Goal: Navigation & Orientation: Understand site structure

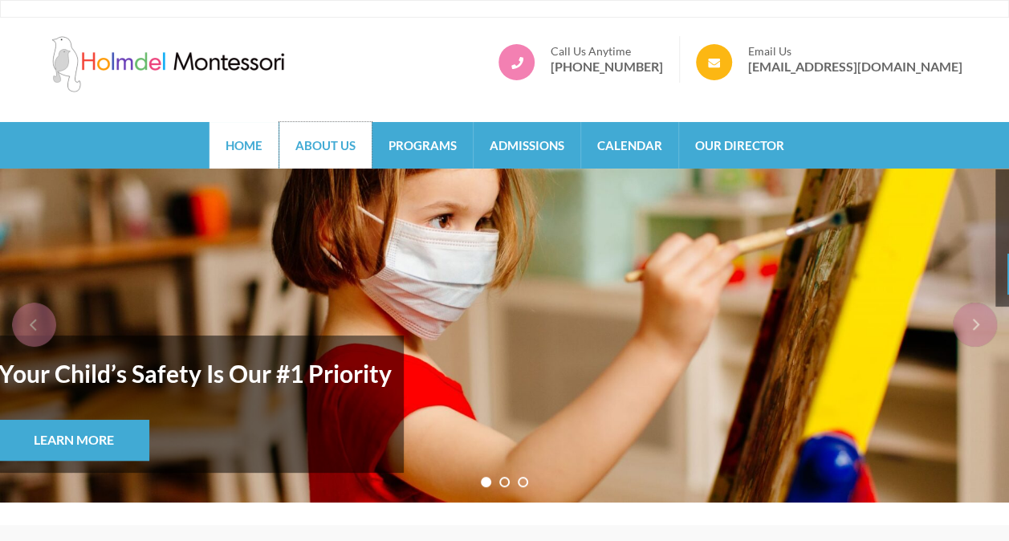
click at [330, 136] on link "About Us" at bounding box center [325, 145] width 92 height 47
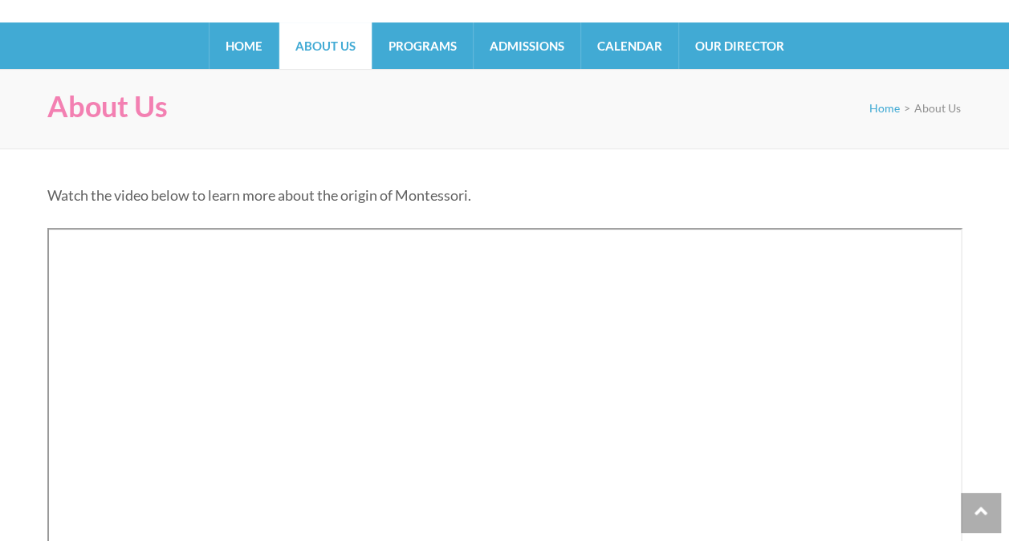
scroll to position [101, 0]
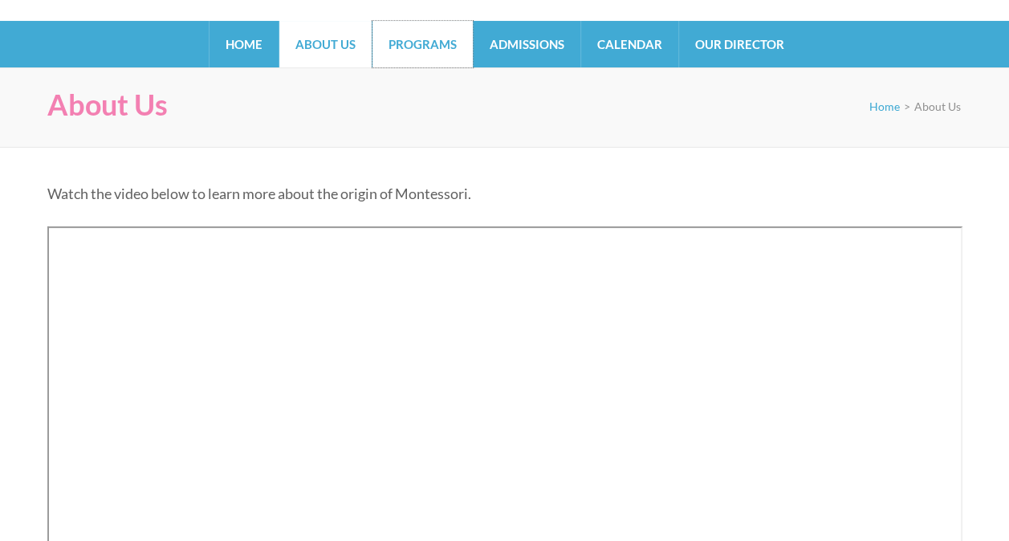
click at [443, 45] on link "Programs" at bounding box center [422, 44] width 100 height 47
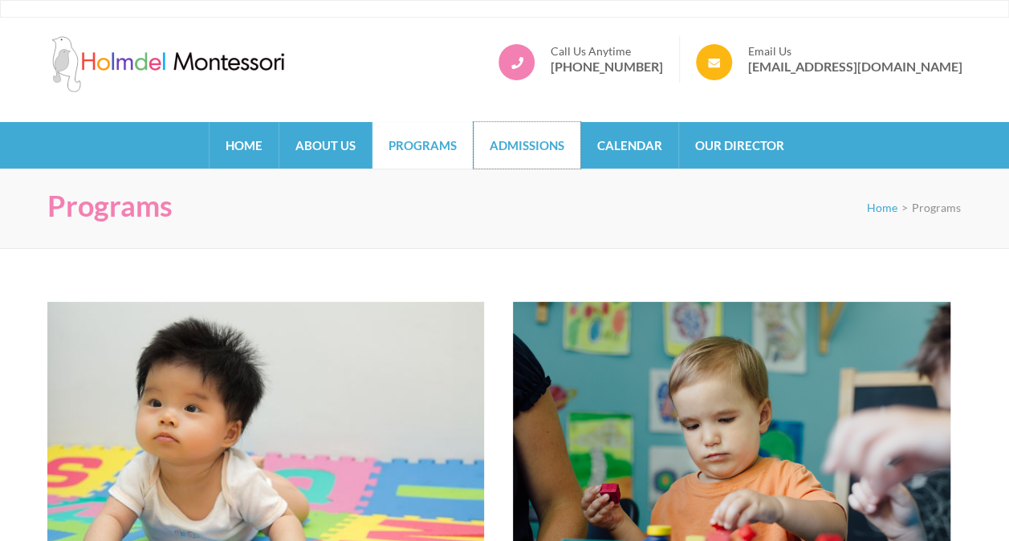
click at [528, 132] on link "Admissions" at bounding box center [527, 145] width 107 height 47
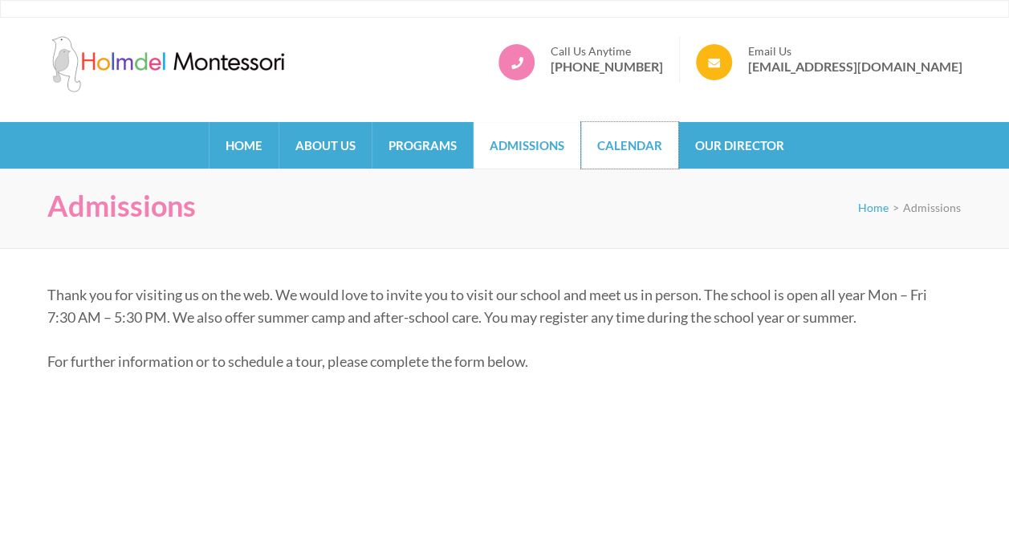
click at [647, 138] on link "Calendar" at bounding box center [629, 145] width 97 height 47
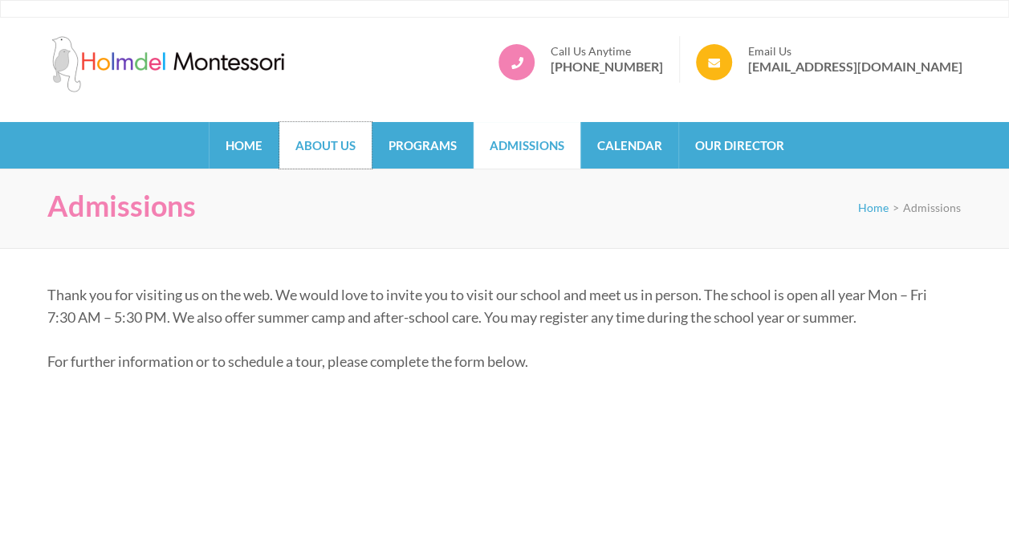
click at [334, 152] on link "About Us" at bounding box center [325, 145] width 92 height 47
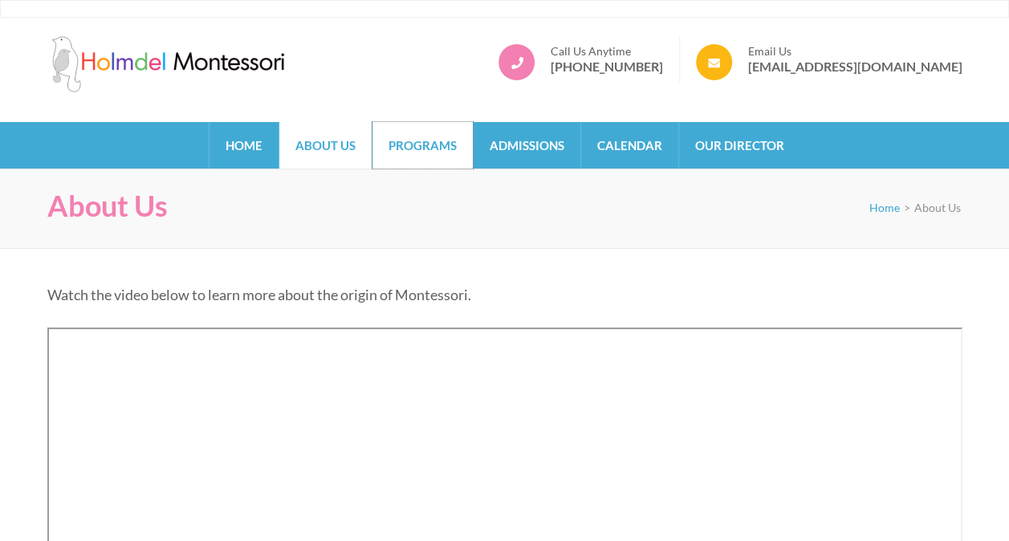
click at [413, 157] on link "Programs" at bounding box center [422, 145] width 100 height 47
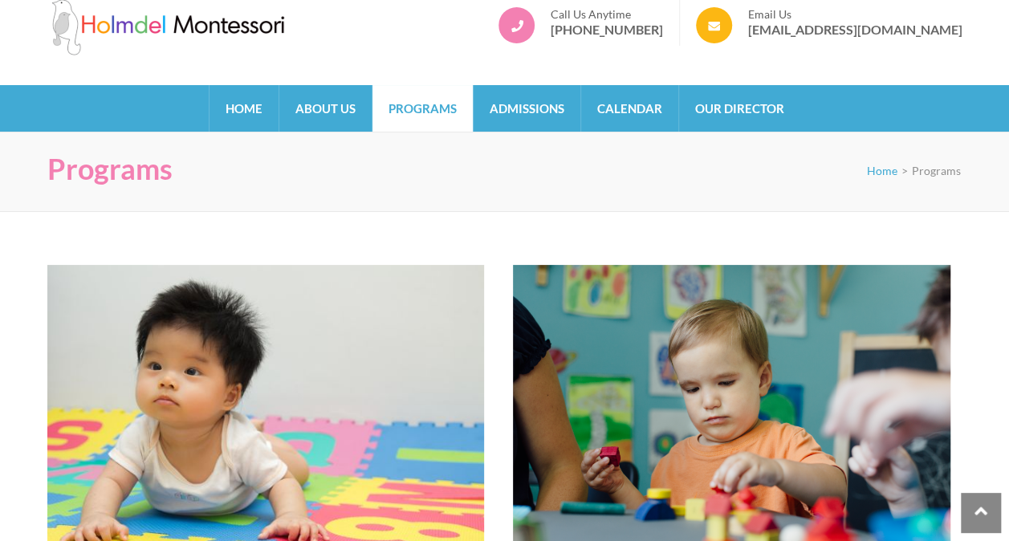
scroll to position [25, 0]
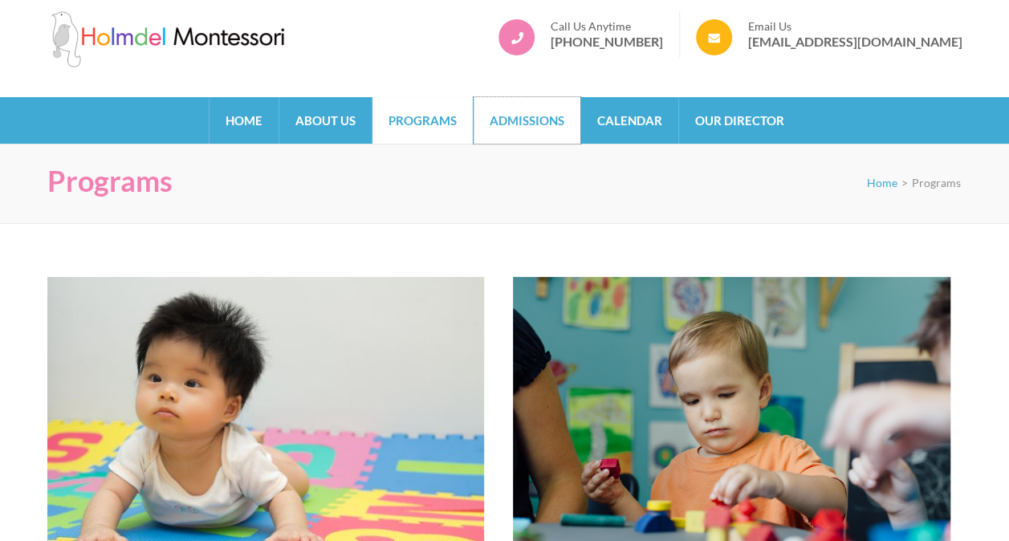
click at [570, 121] on link "Admissions" at bounding box center [527, 120] width 107 height 47
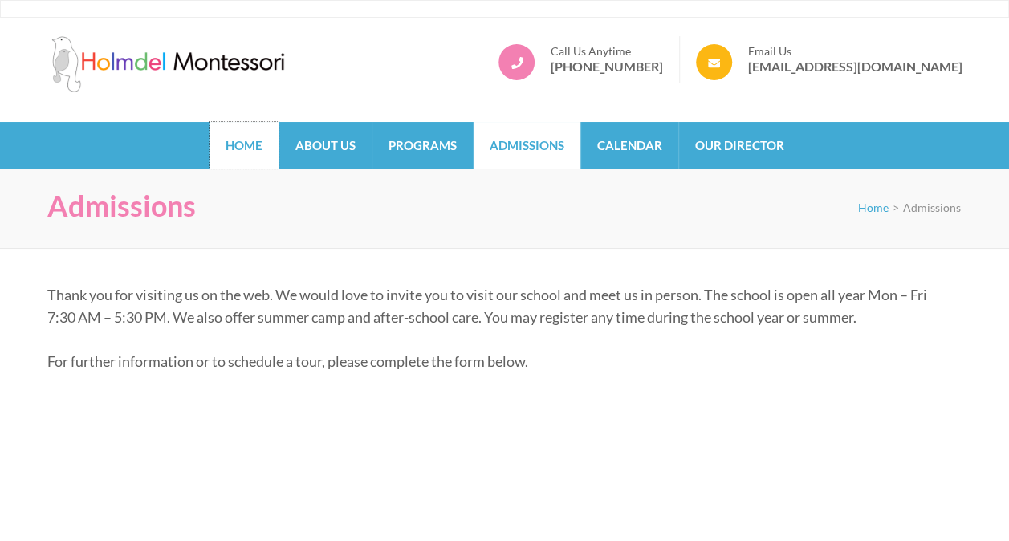
click at [257, 137] on link "Home" at bounding box center [244, 145] width 69 height 47
